Goal: Obtain resource: Download file/media

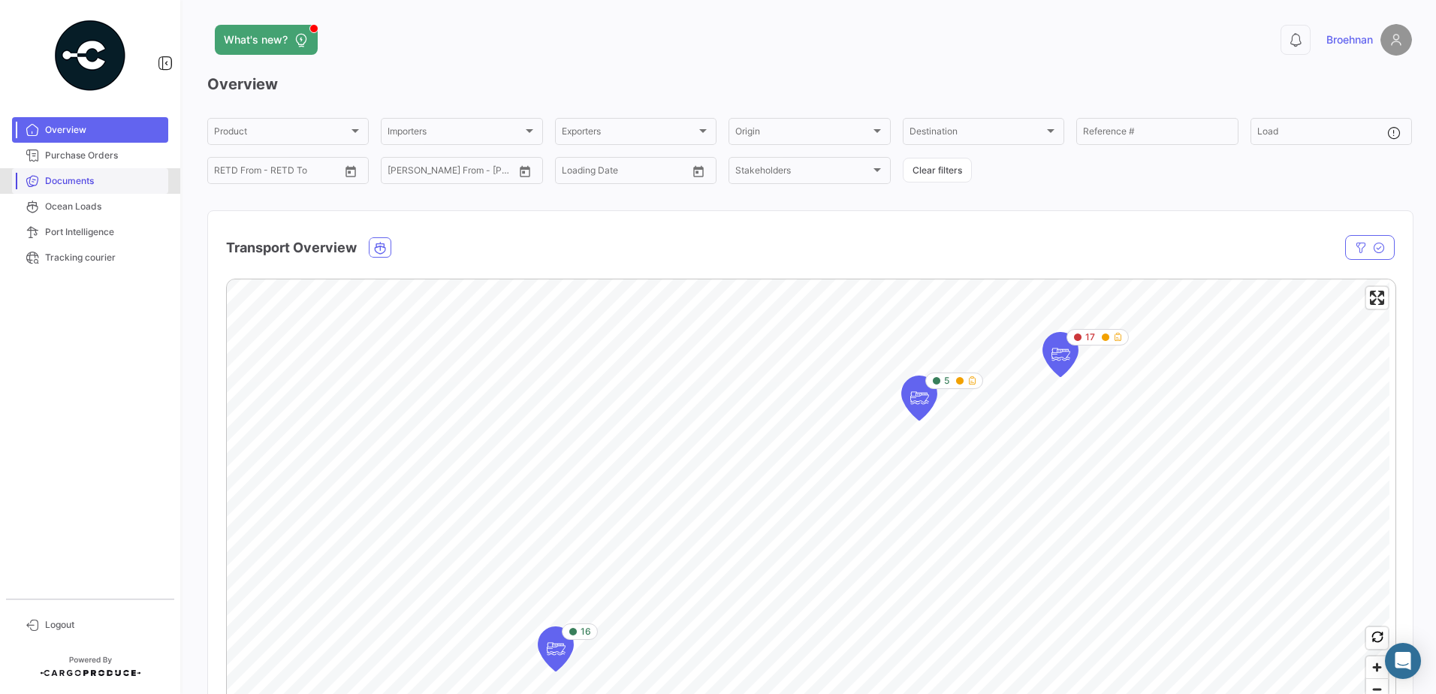
click at [60, 182] on span "Documents" at bounding box center [103, 181] width 117 height 14
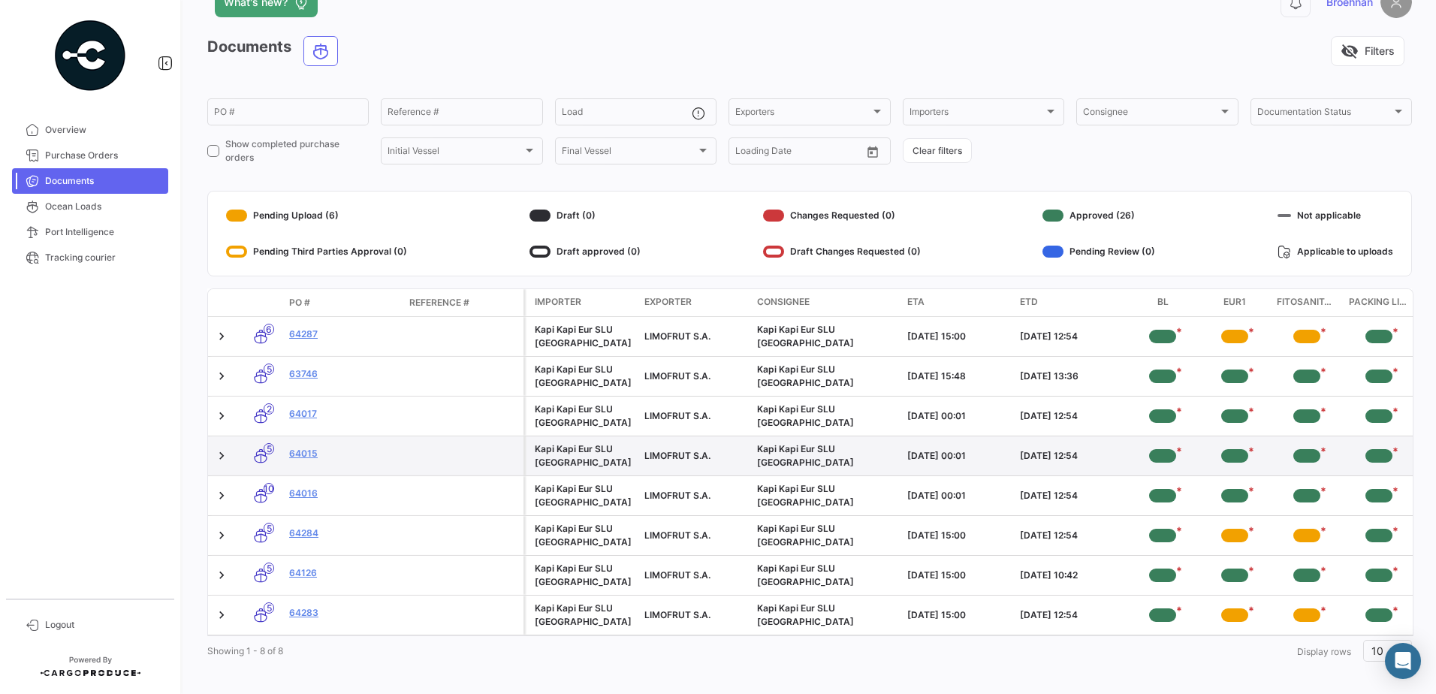
scroll to position [57, 0]
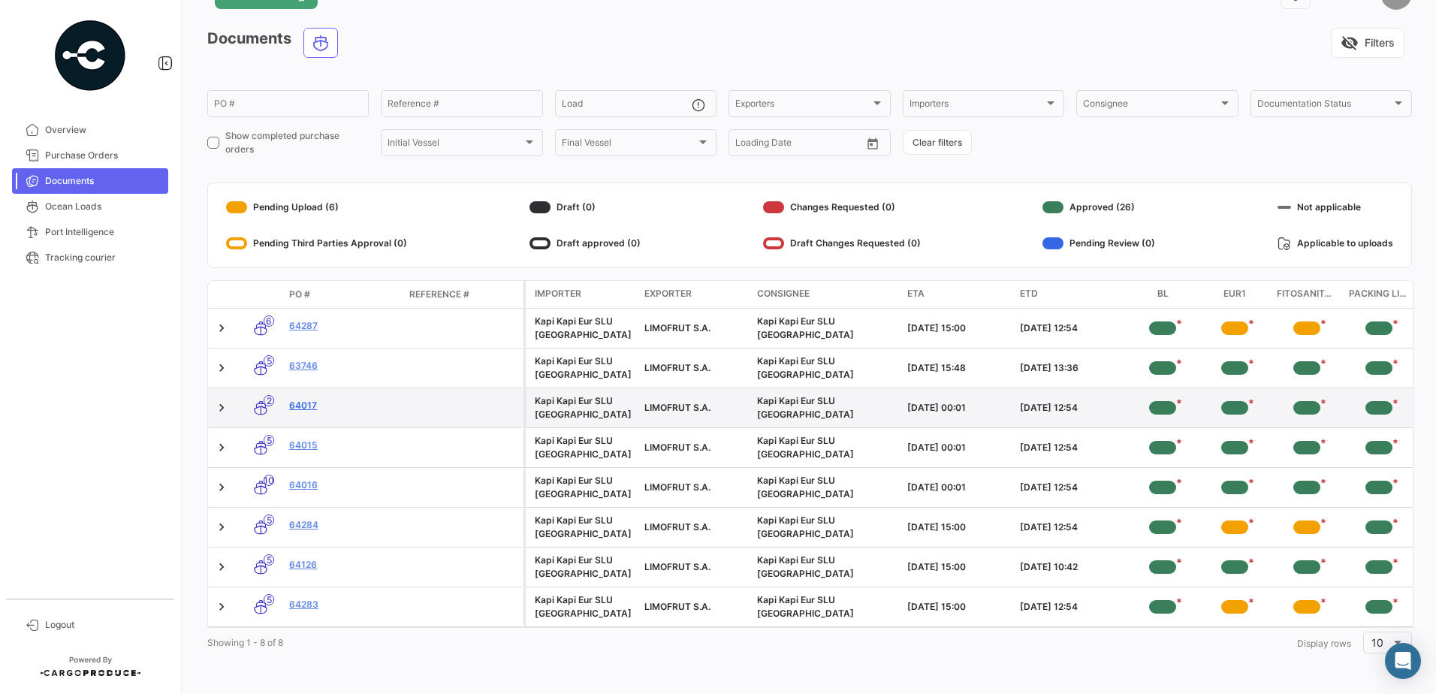
click at [301, 399] on link "64017" at bounding box center [343, 406] width 108 height 14
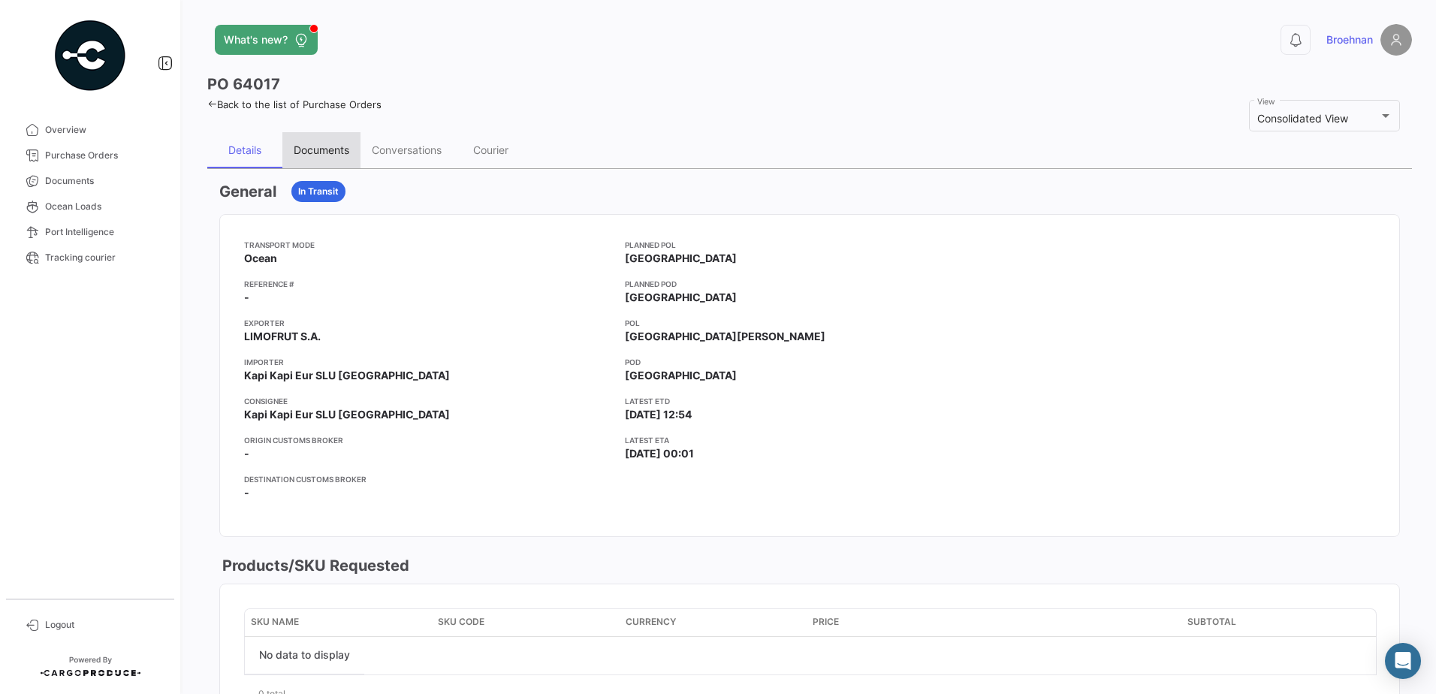
click at [325, 150] on div "Documents" at bounding box center [322, 149] width 56 height 13
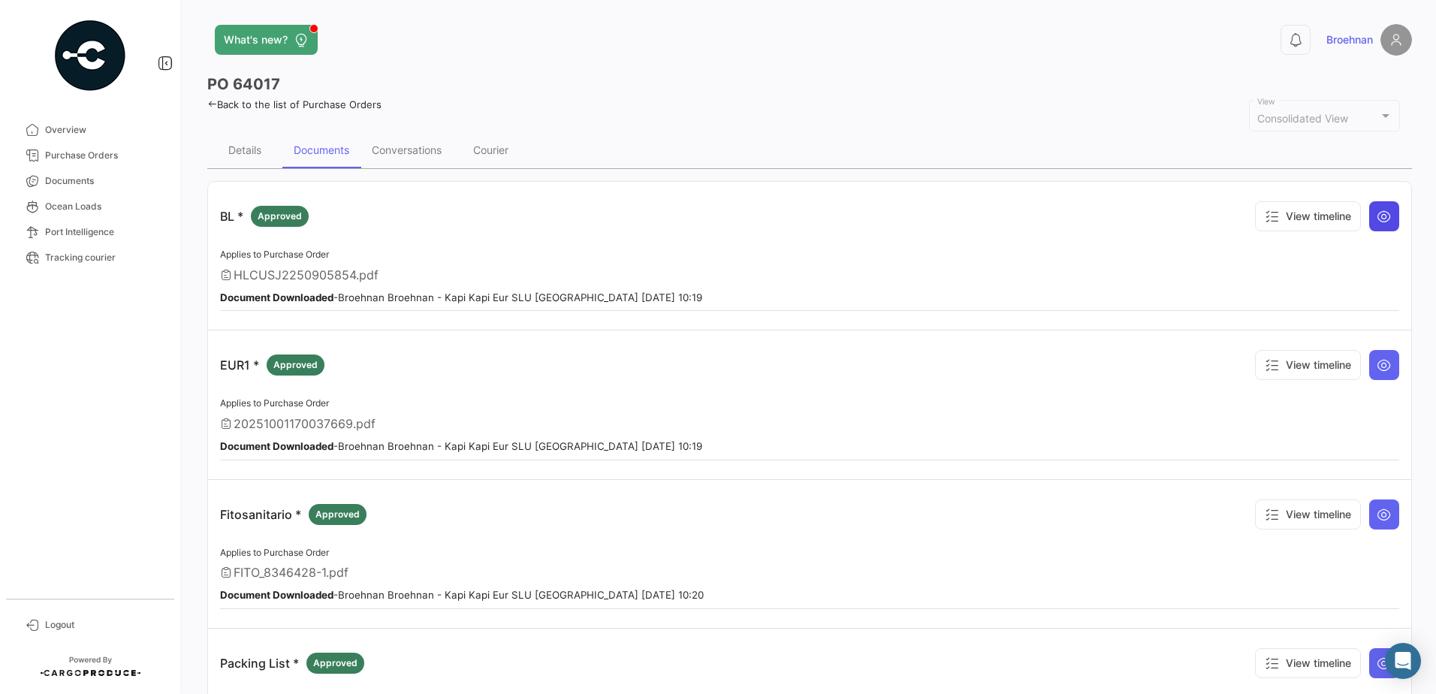
click at [1379, 213] on icon at bounding box center [1384, 216] width 15 height 15
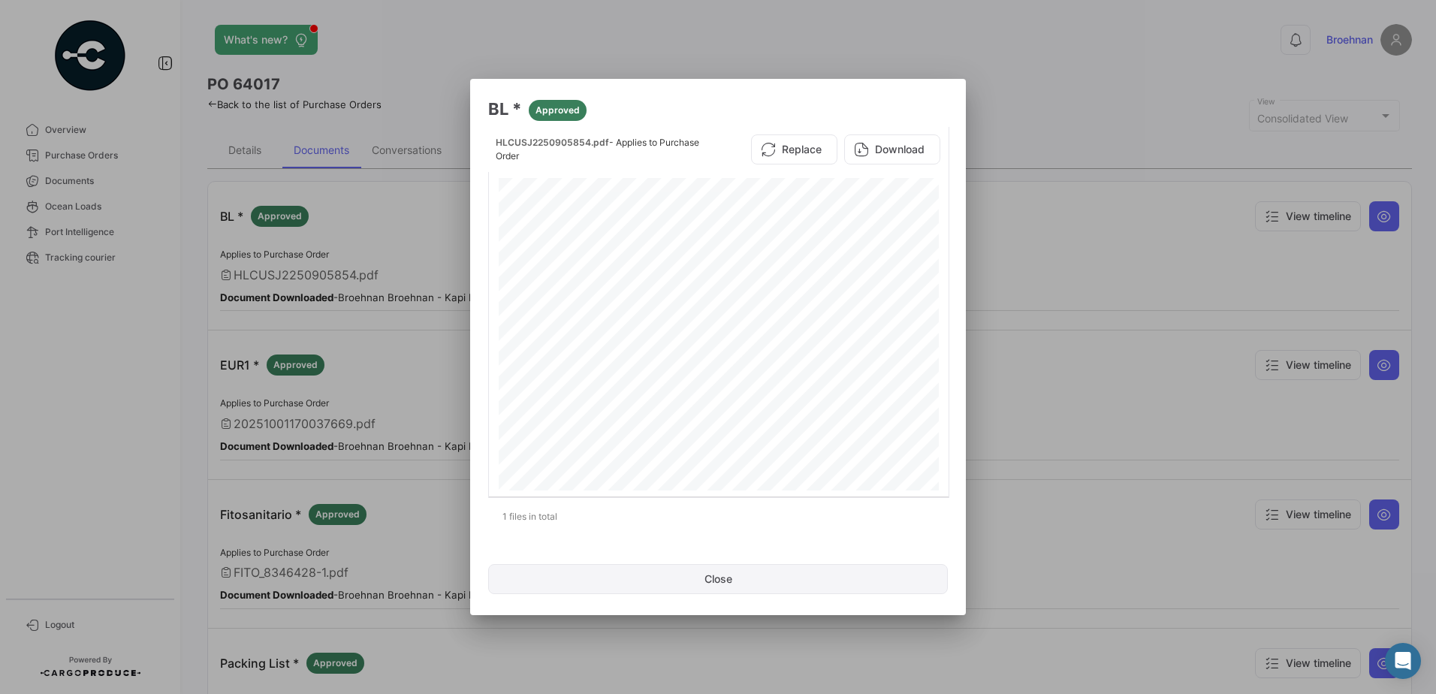
click at [751, 576] on button "Close" at bounding box center [718, 579] width 460 height 30
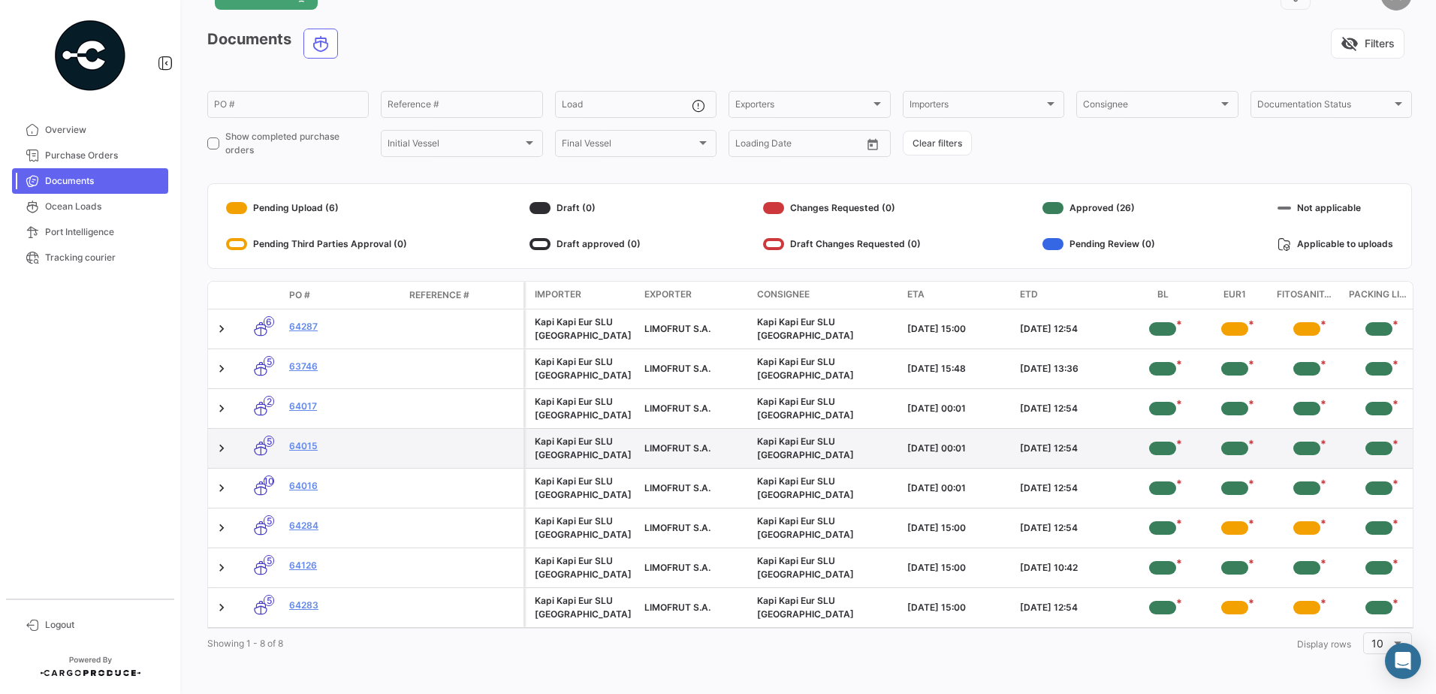
scroll to position [57, 0]
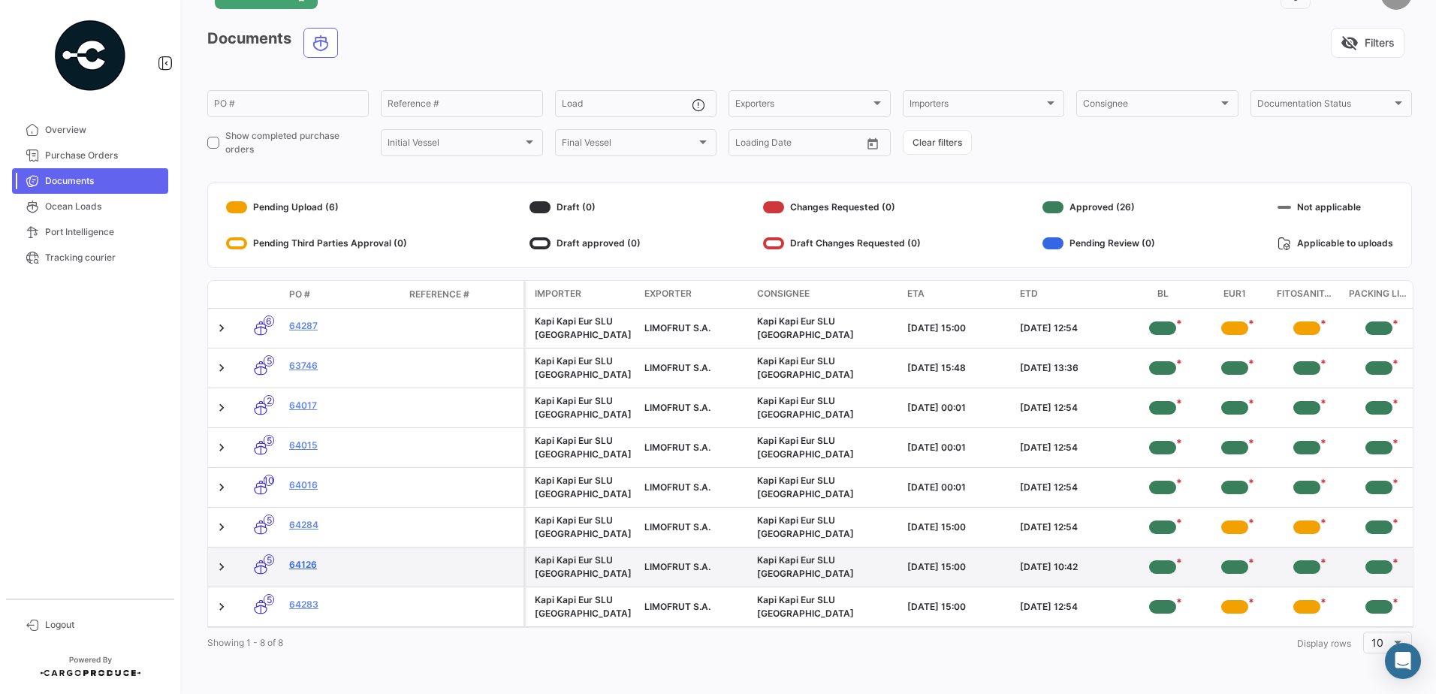
click at [300, 558] on link "64126" at bounding box center [343, 565] width 108 height 14
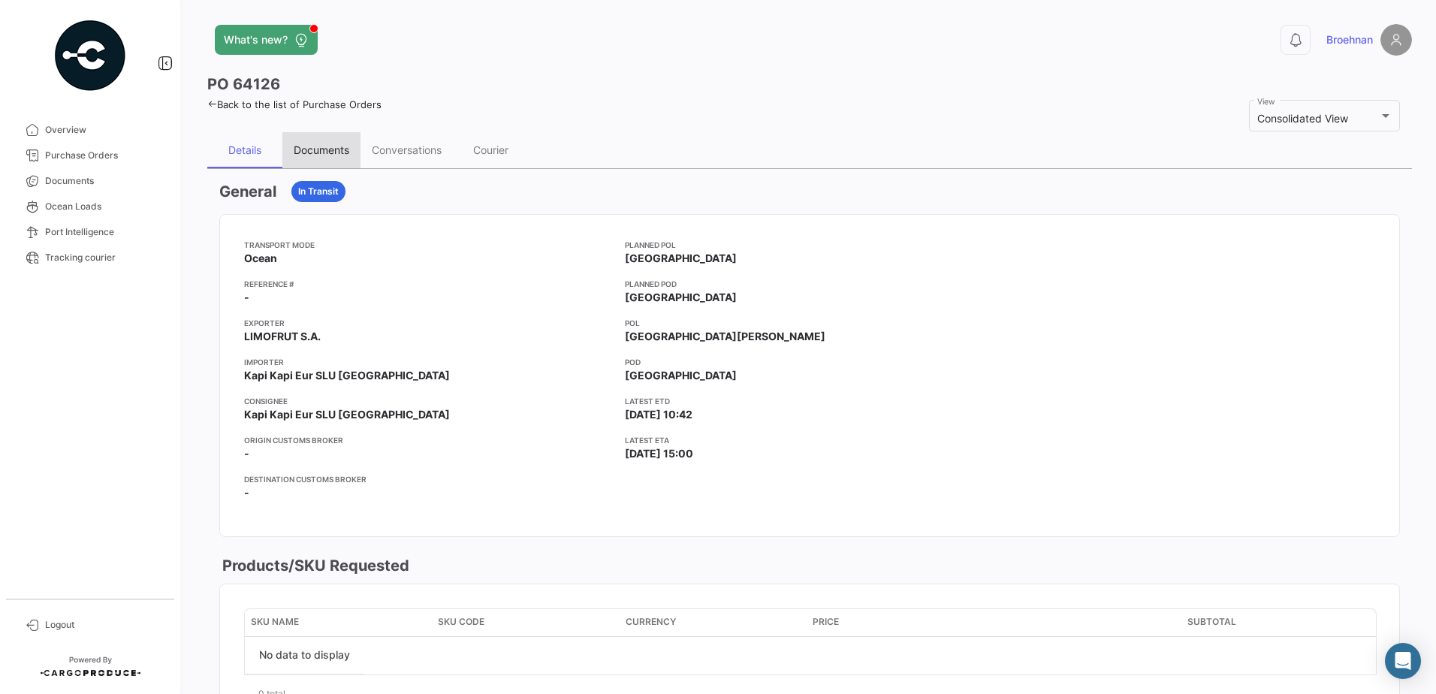
click at [310, 147] on div "Documents" at bounding box center [322, 149] width 56 height 13
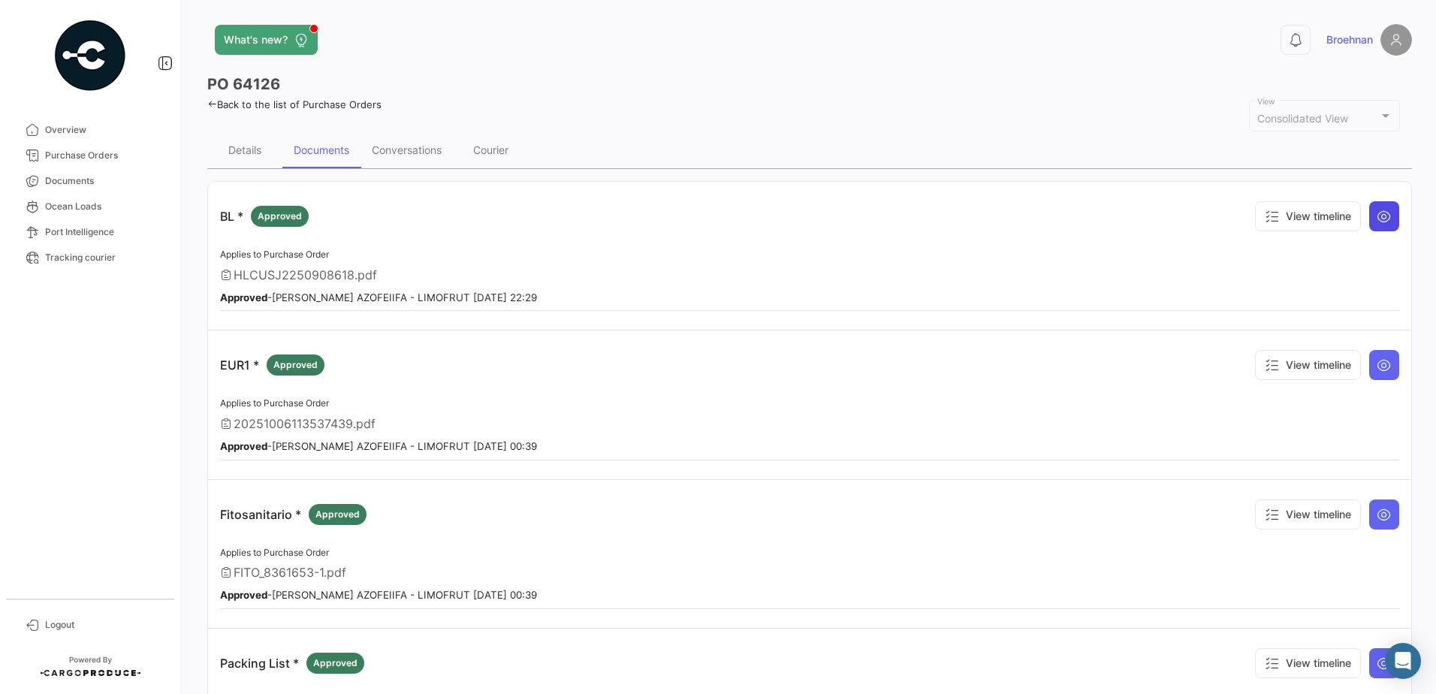
click at [1379, 216] on icon at bounding box center [1384, 216] width 15 height 15
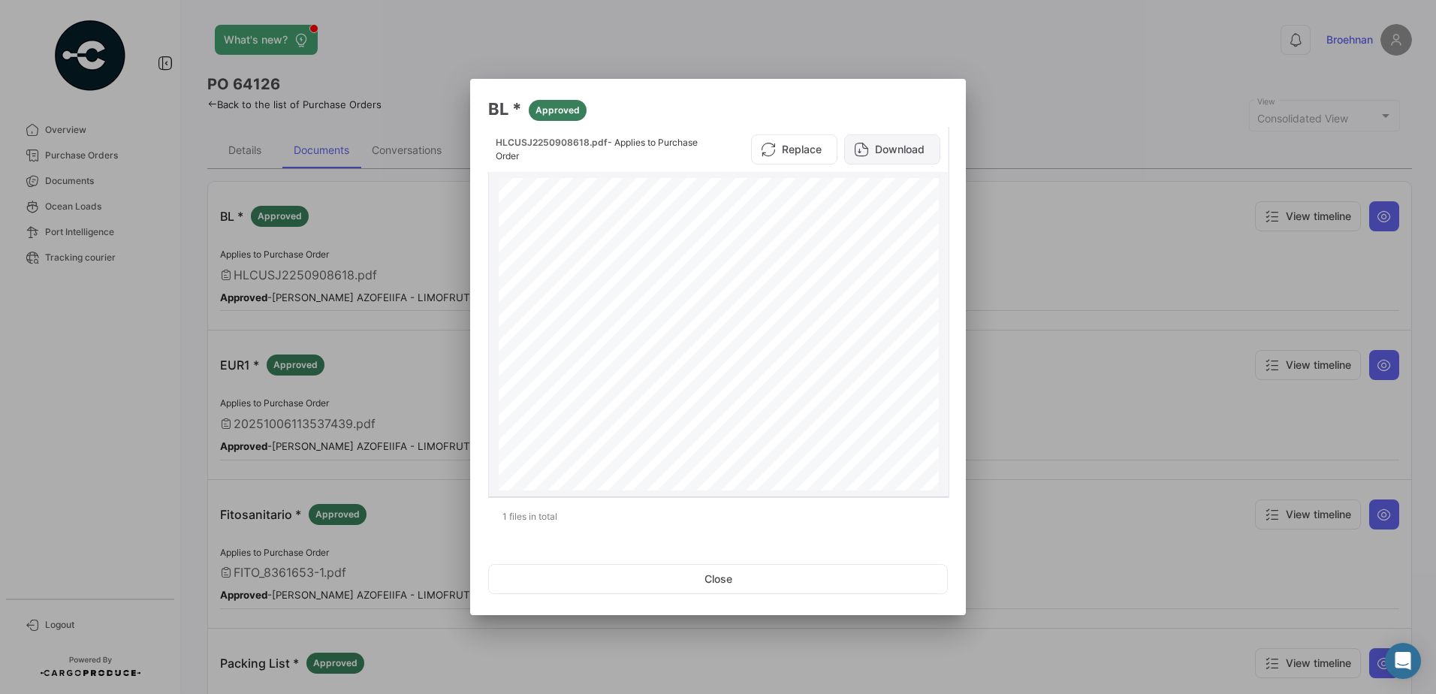
click at [891, 139] on button "Download" at bounding box center [892, 149] width 96 height 30
click at [772, 579] on button "Close" at bounding box center [718, 579] width 460 height 30
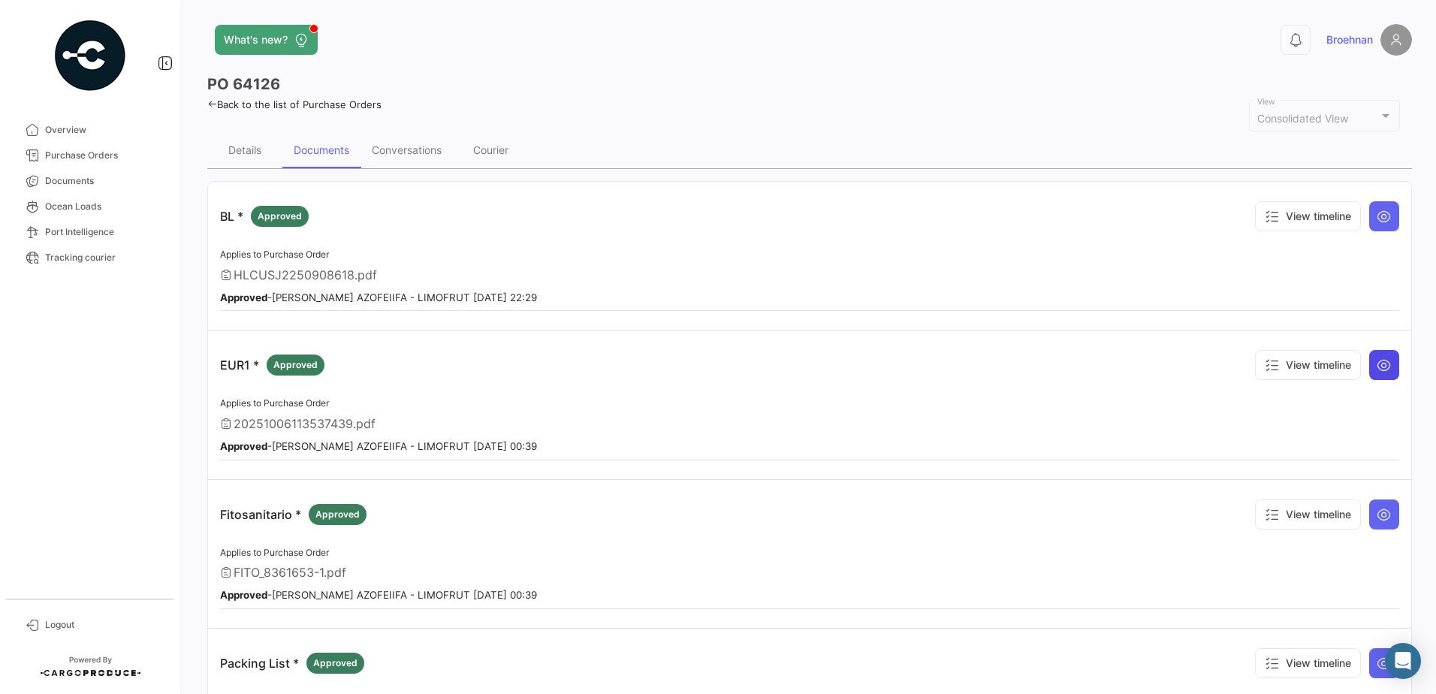
click at [1382, 364] on icon at bounding box center [1384, 365] width 15 height 15
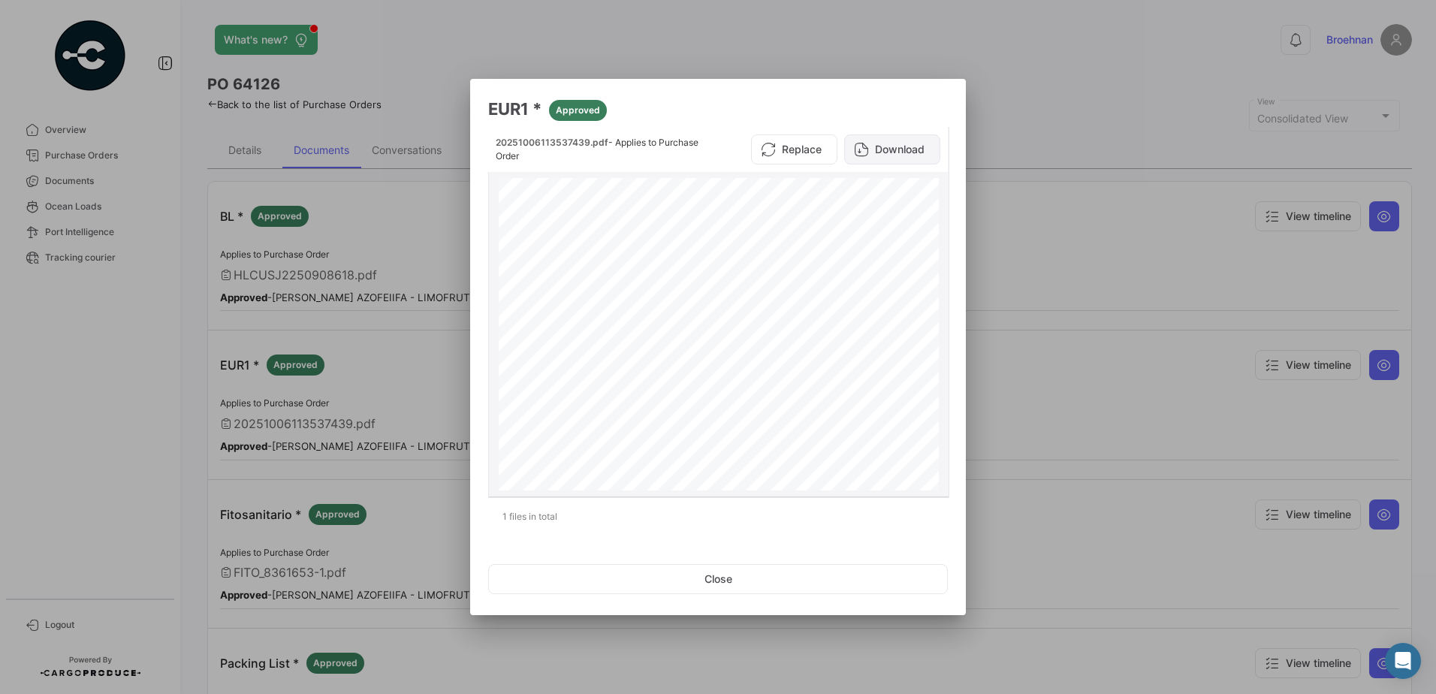
click at [884, 147] on button "Download" at bounding box center [892, 149] width 96 height 30
click at [752, 583] on button "Close" at bounding box center [718, 579] width 460 height 30
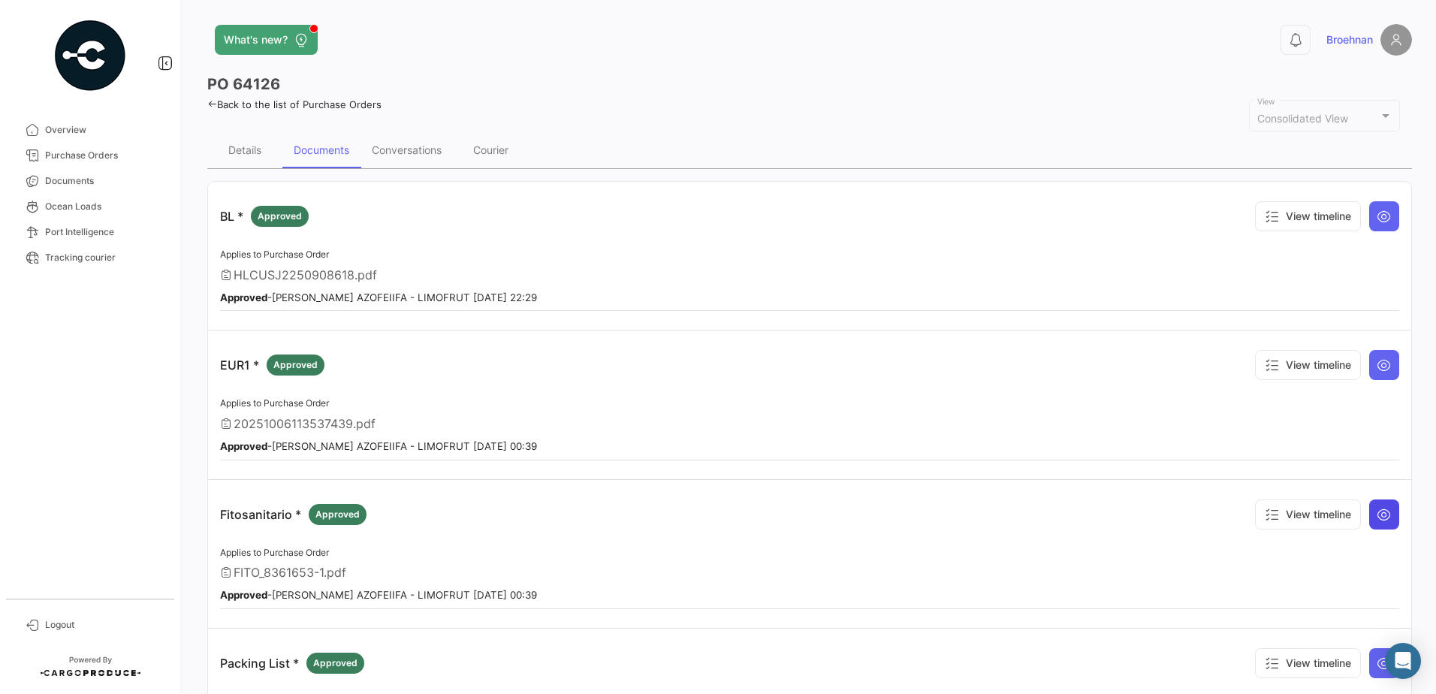
click at [1377, 514] on icon at bounding box center [1384, 514] width 15 height 15
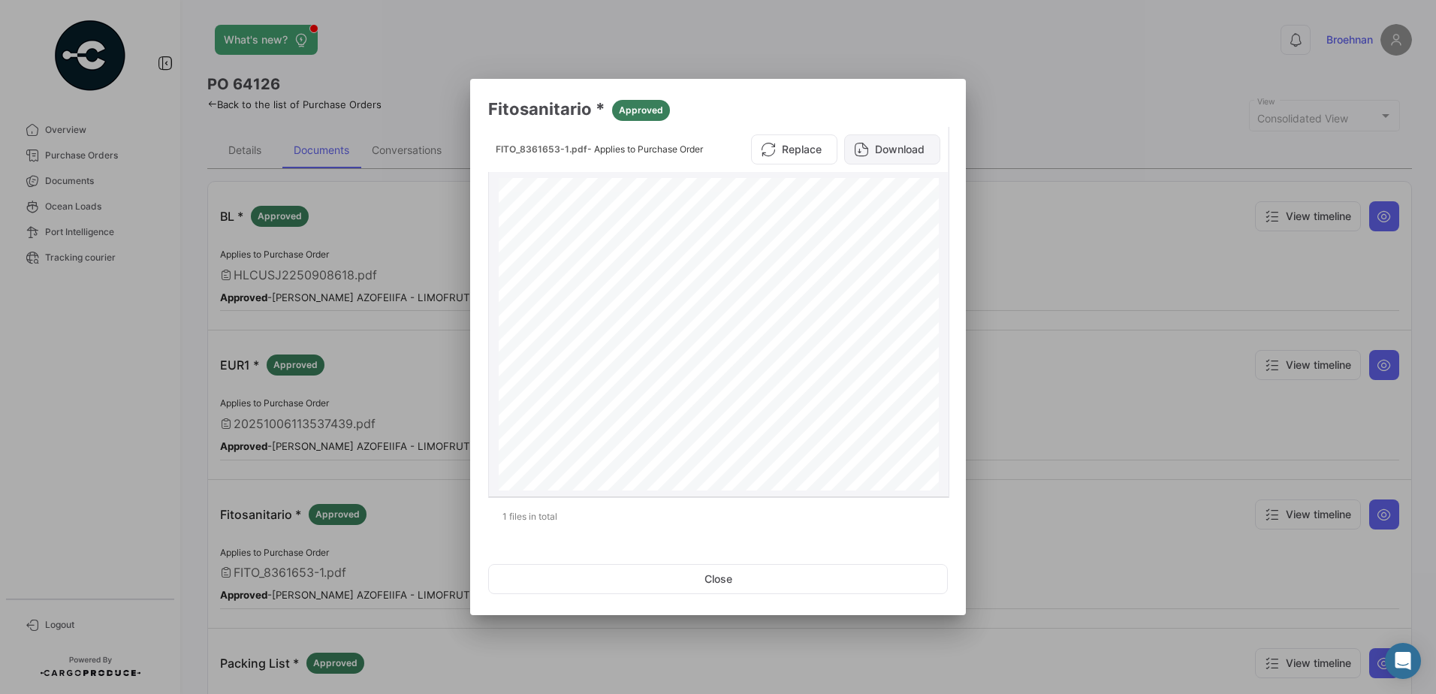
click at [899, 143] on button "Download" at bounding box center [892, 149] width 96 height 30
click at [799, 579] on button "Close" at bounding box center [718, 579] width 460 height 30
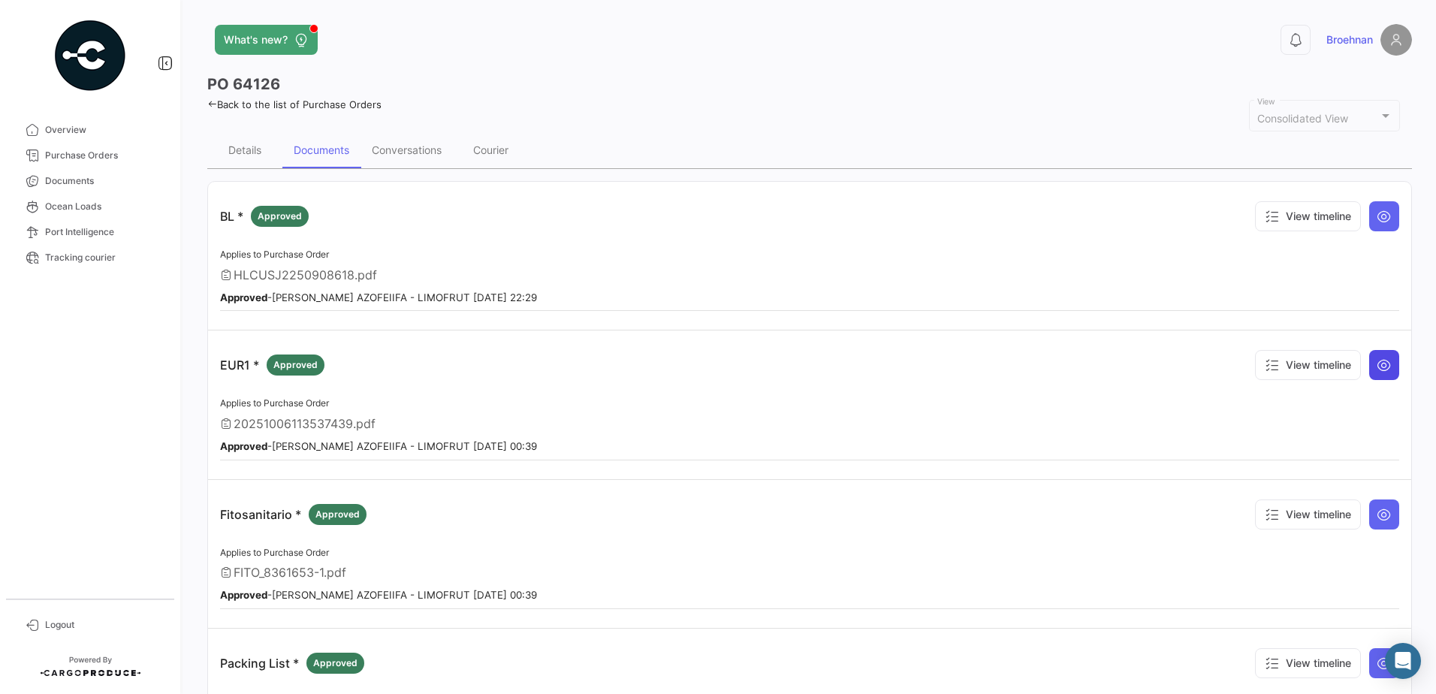
click at [1383, 370] on icon at bounding box center [1384, 365] width 15 height 15
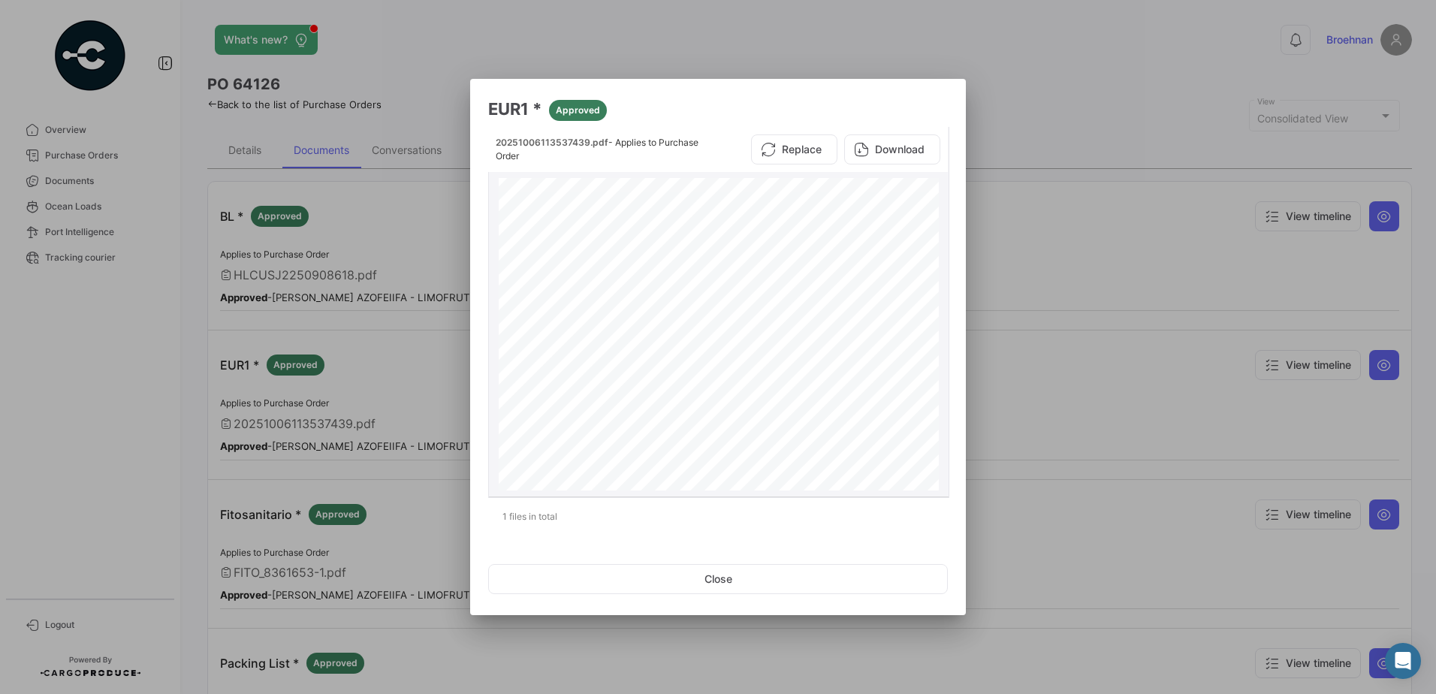
scroll to position [997, 0]
drag, startPoint x: 732, startPoint y: 574, endPoint x: 708, endPoint y: 546, distance: 36.3
click at [733, 574] on button "Close" at bounding box center [718, 579] width 460 height 30
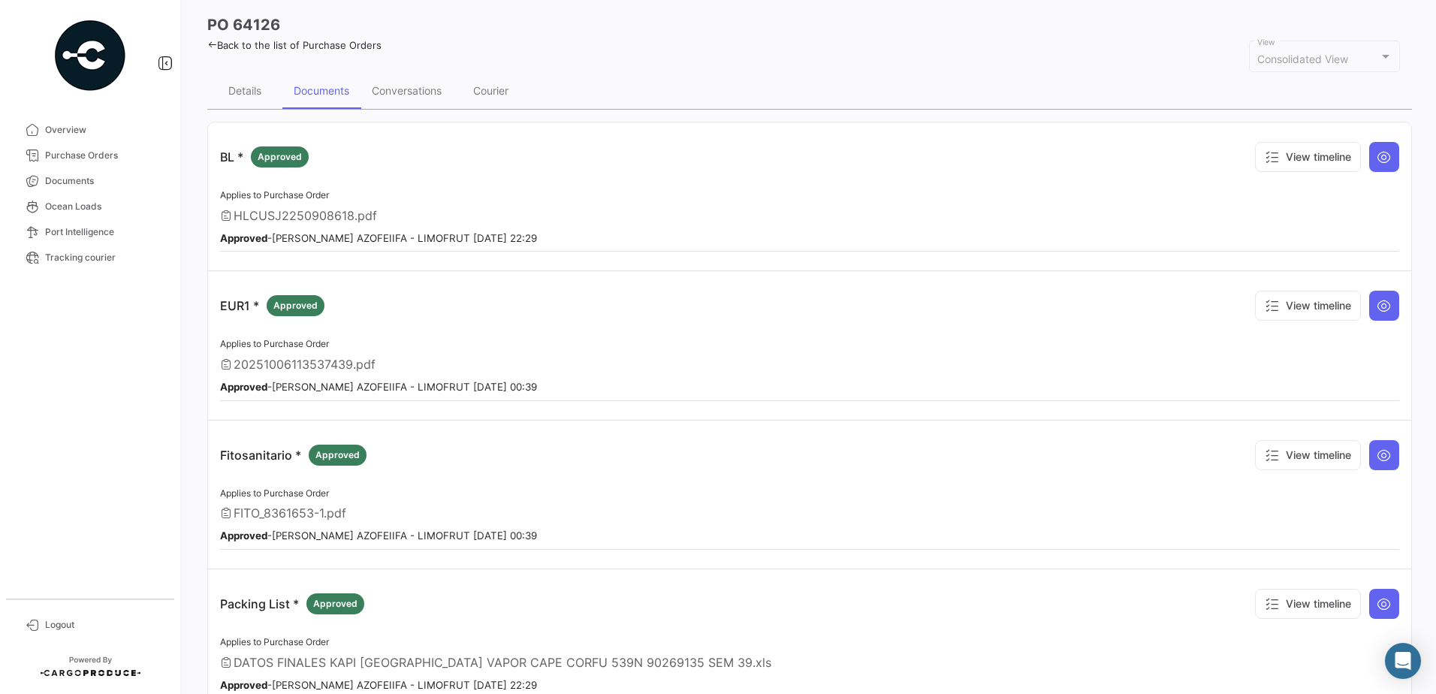
scroll to position [168, 0]
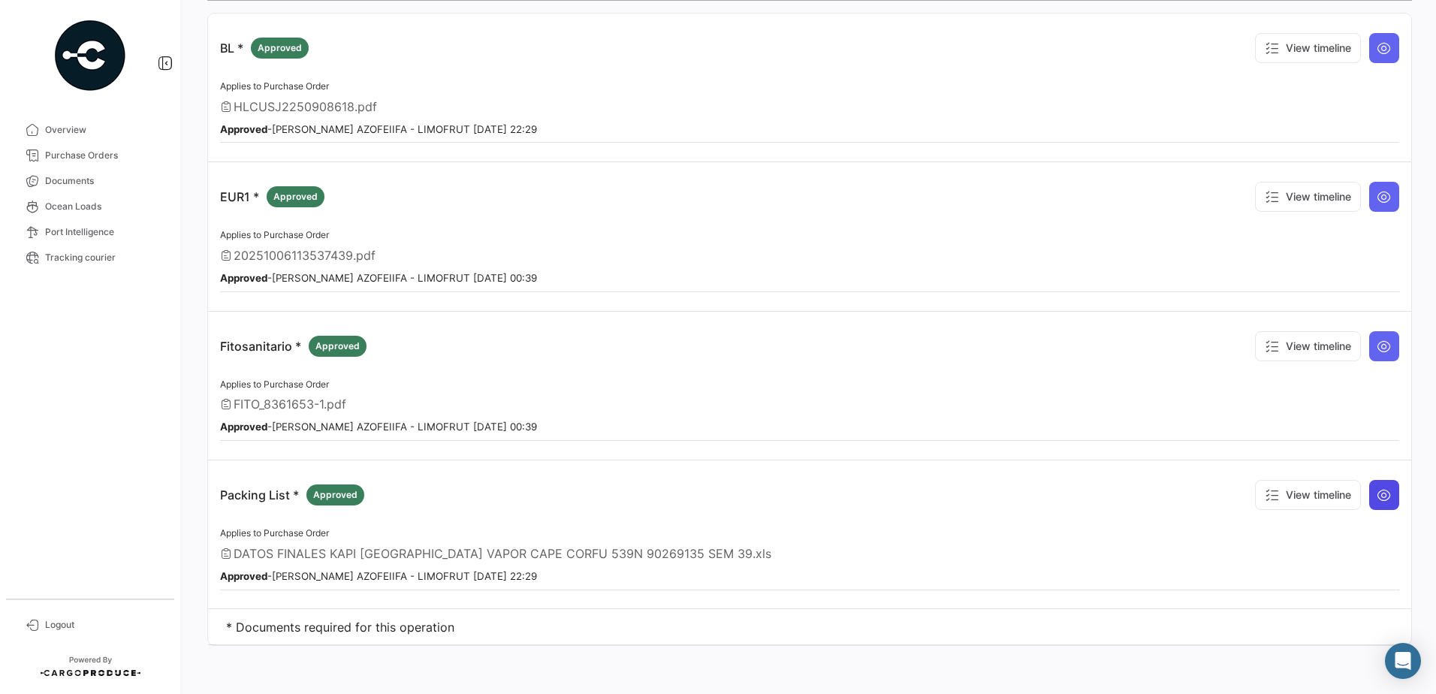
click at [1378, 493] on icon at bounding box center [1384, 495] width 15 height 15
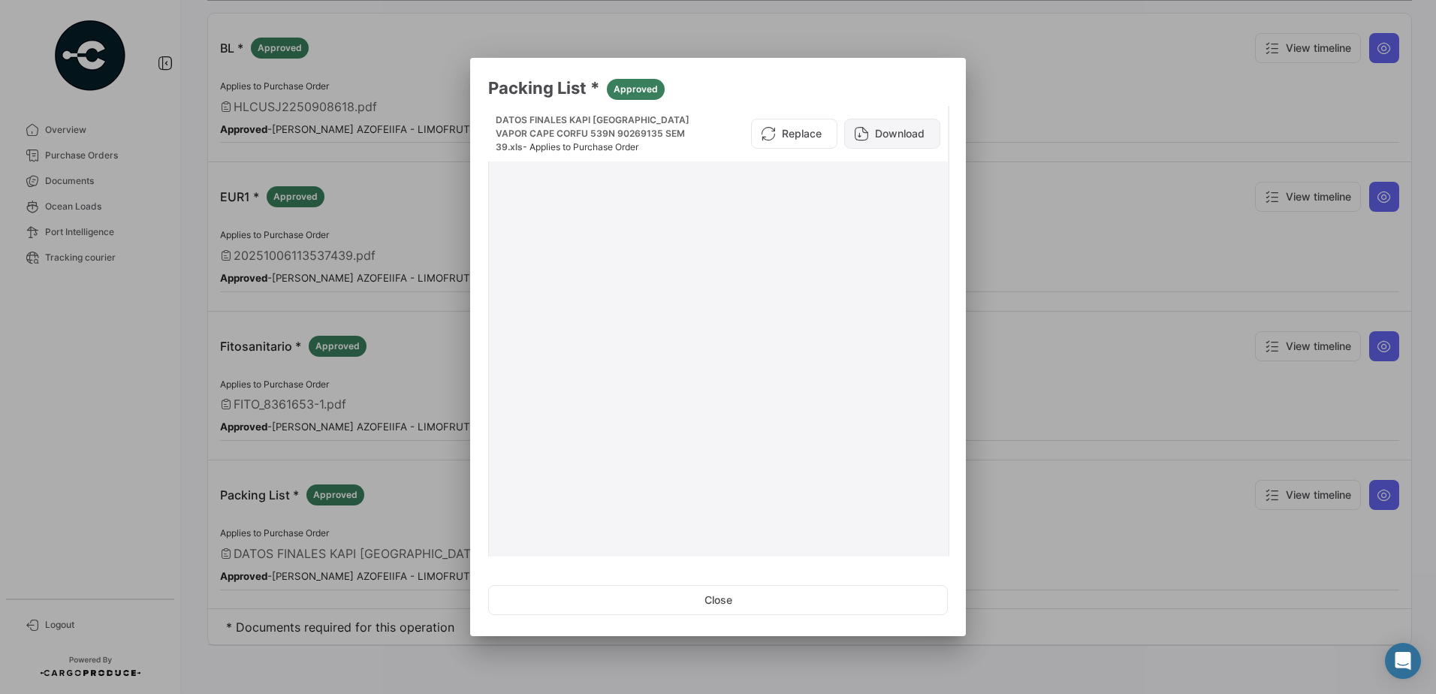
click at [901, 140] on button "Download" at bounding box center [892, 134] width 96 height 30
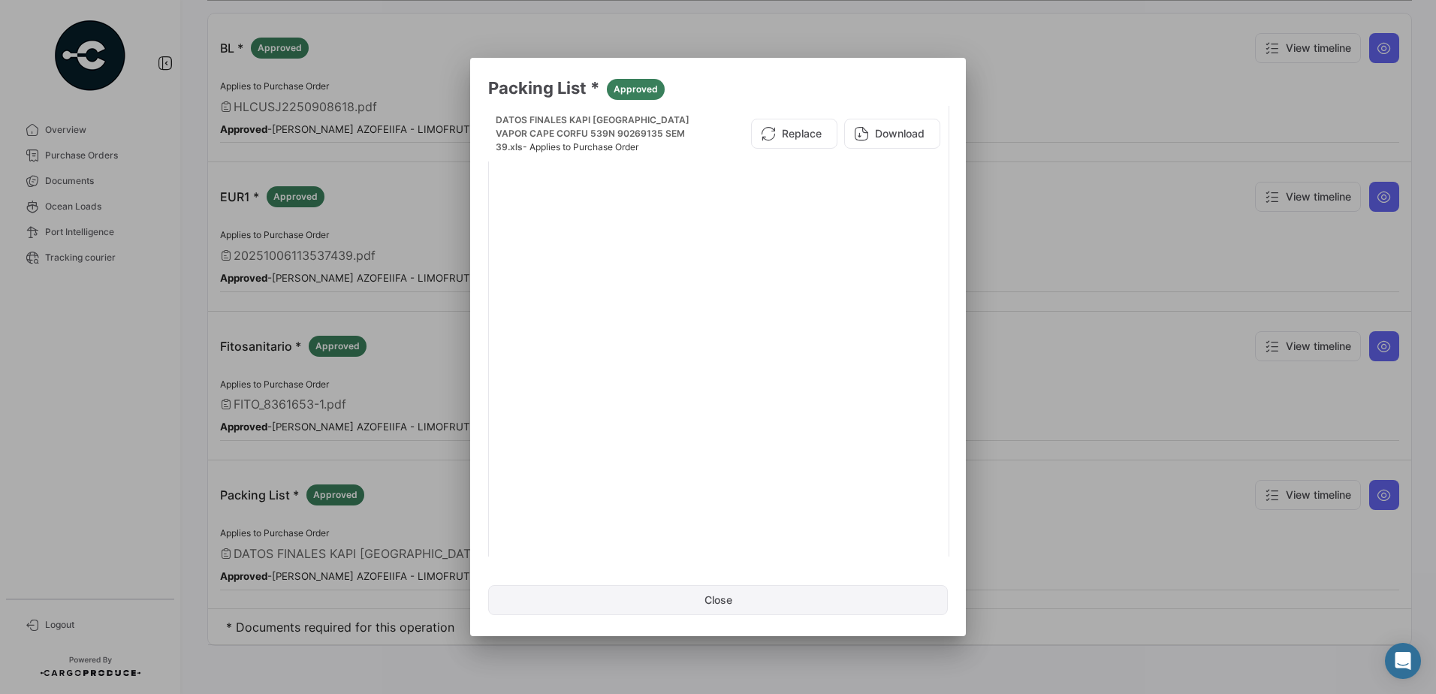
click at [778, 608] on button "Close" at bounding box center [718, 600] width 460 height 30
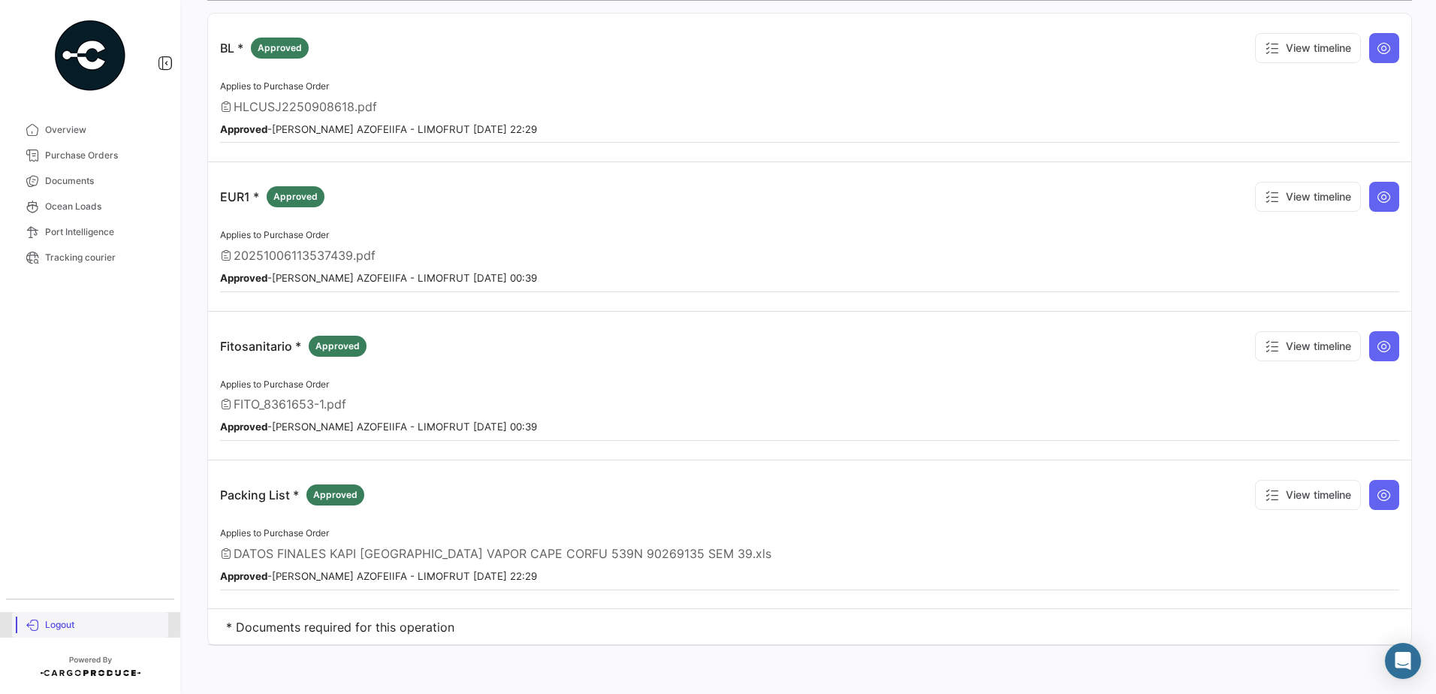
click at [57, 621] on span "Logout" at bounding box center [103, 625] width 117 height 14
